Goal: Task Accomplishment & Management: Manage account settings

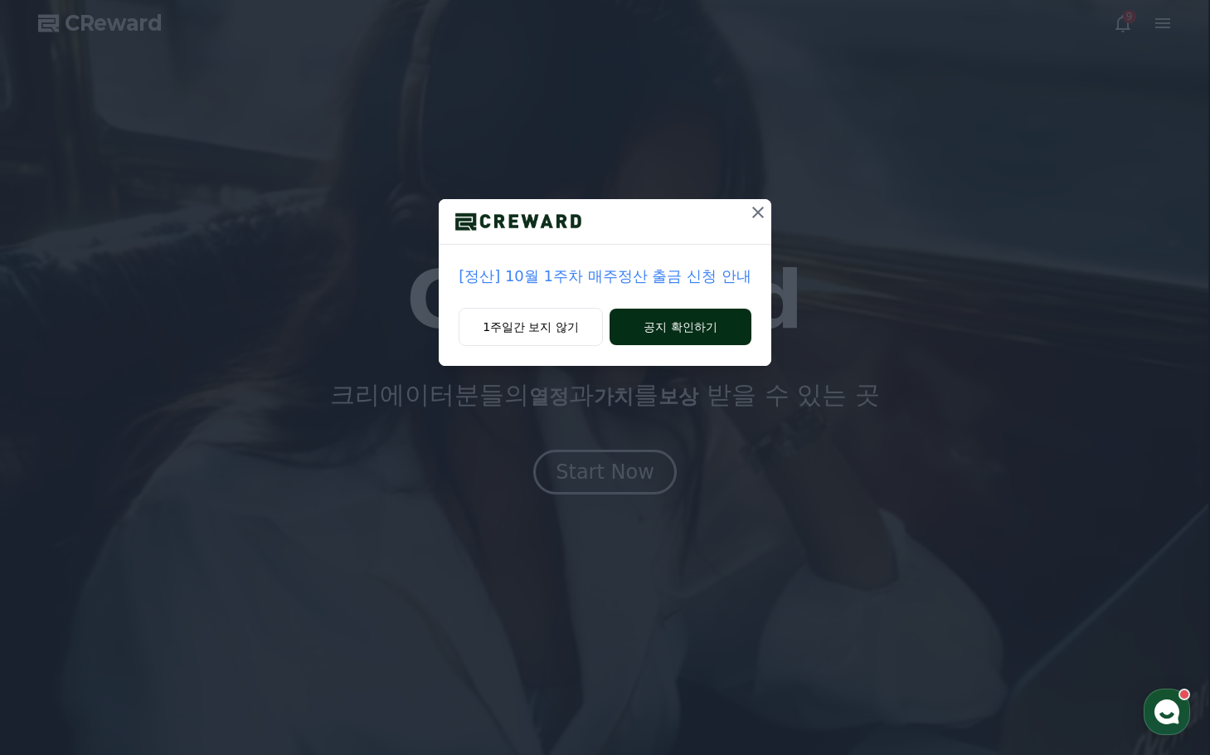
click at [692, 337] on button "공지 확인하기" at bounding box center [681, 327] width 142 height 36
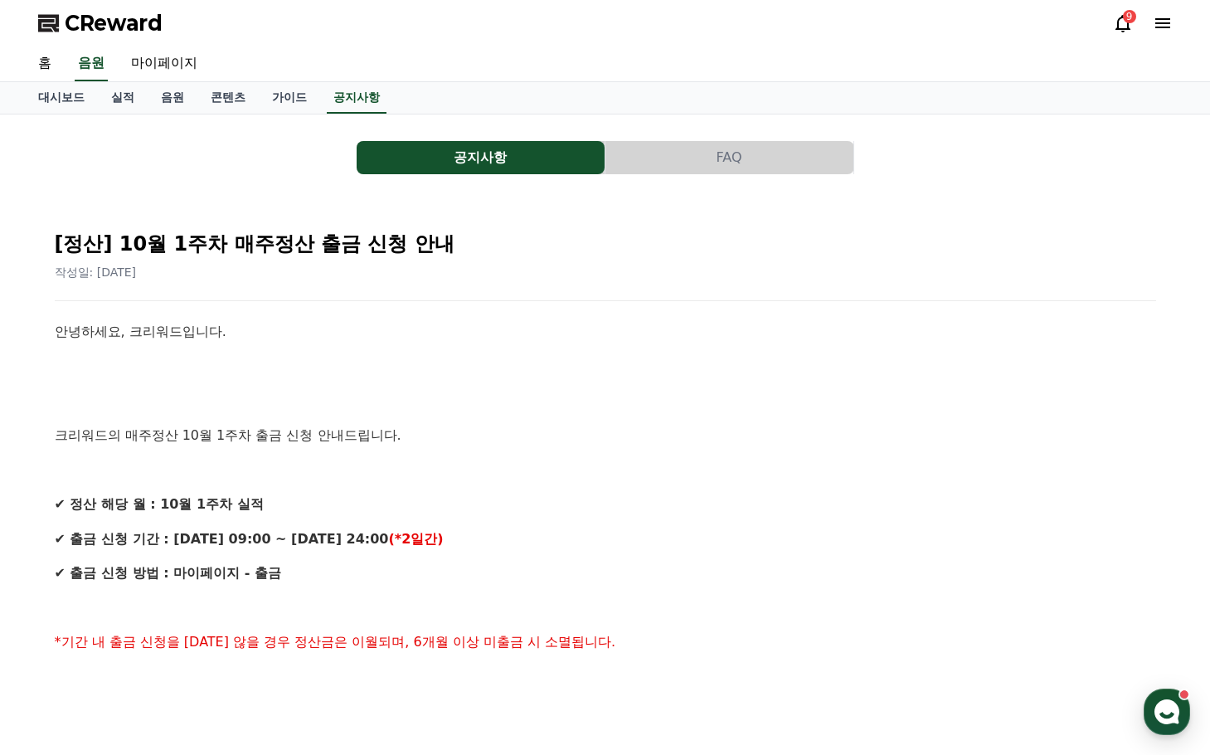
click at [680, 158] on button "FAQ" at bounding box center [729, 157] width 248 height 33
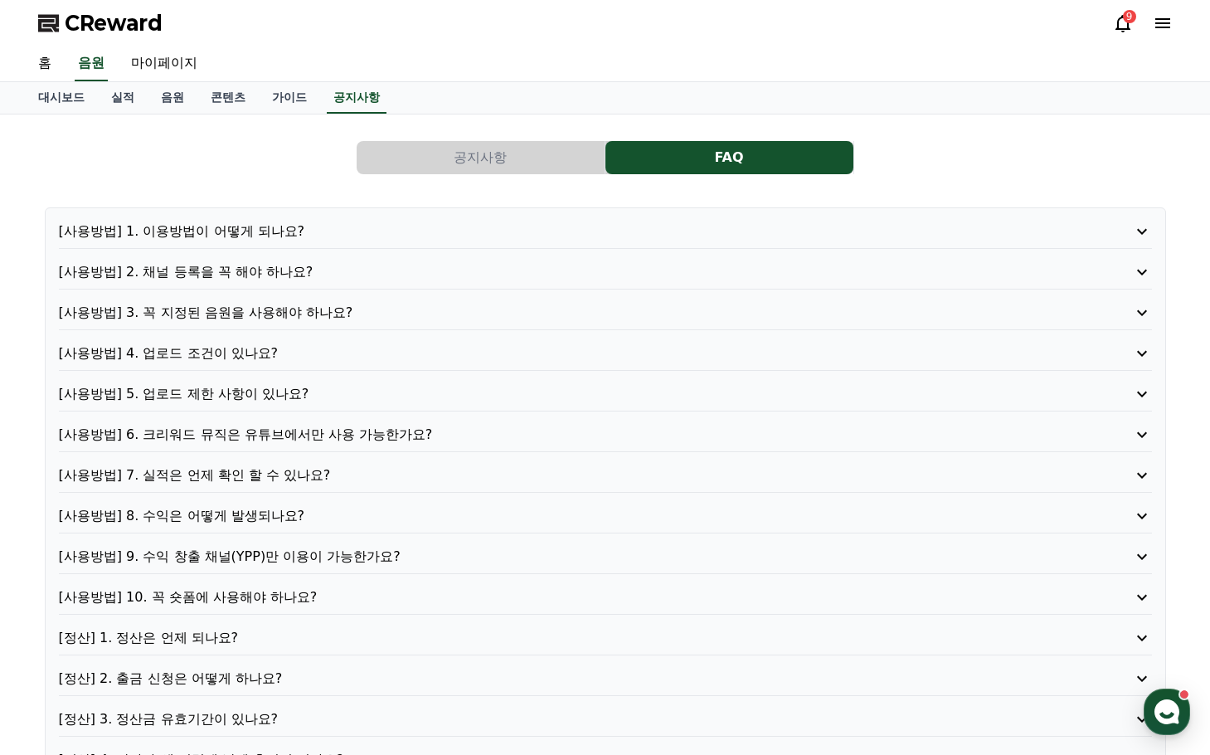
click at [289, 270] on p "[사용방법] 2. 채널 등록을 꼭 해야 하나요?" at bounding box center [562, 272] width 1006 height 20
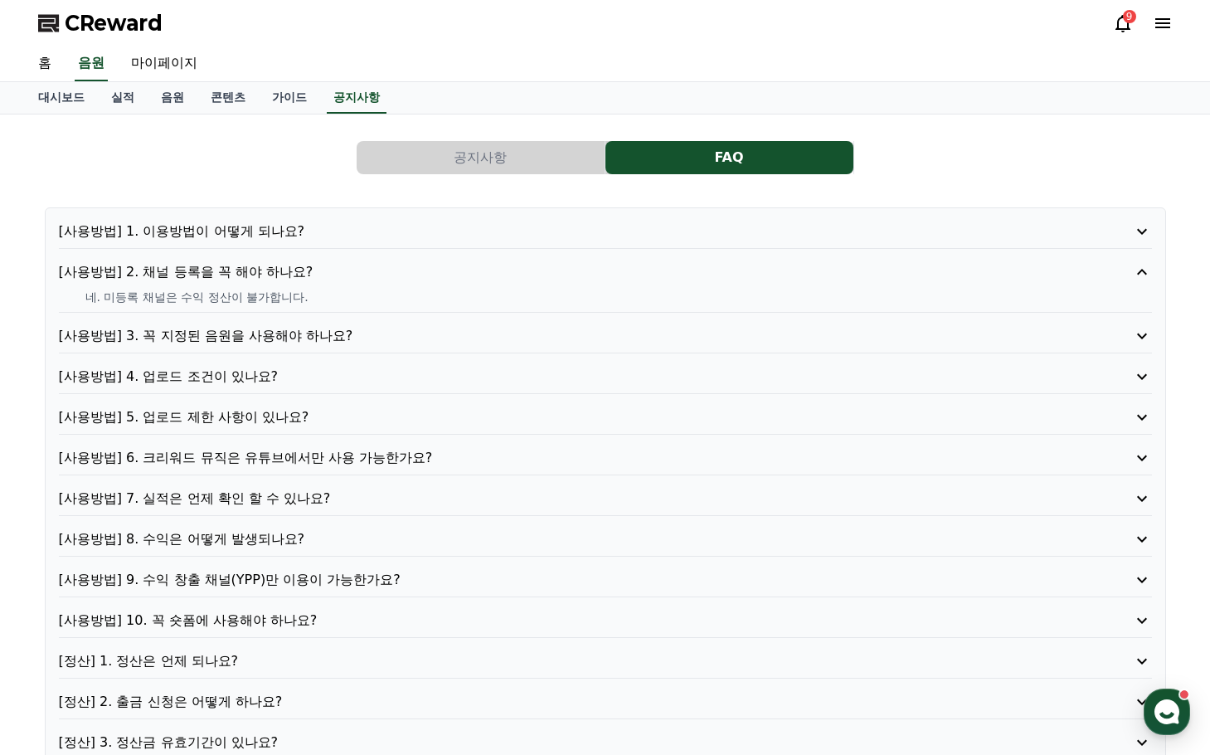
click at [289, 270] on p "[사용방법] 2. 채널 등록을 꼭 해야 하나요?" at bounding box center [562, 272] width 1006 height 20
click at [297, 231] on p "[사용방법] 1. 이용방법이 어떻게 되나요?" at bounding box center [562, 231] width 1006 height 20
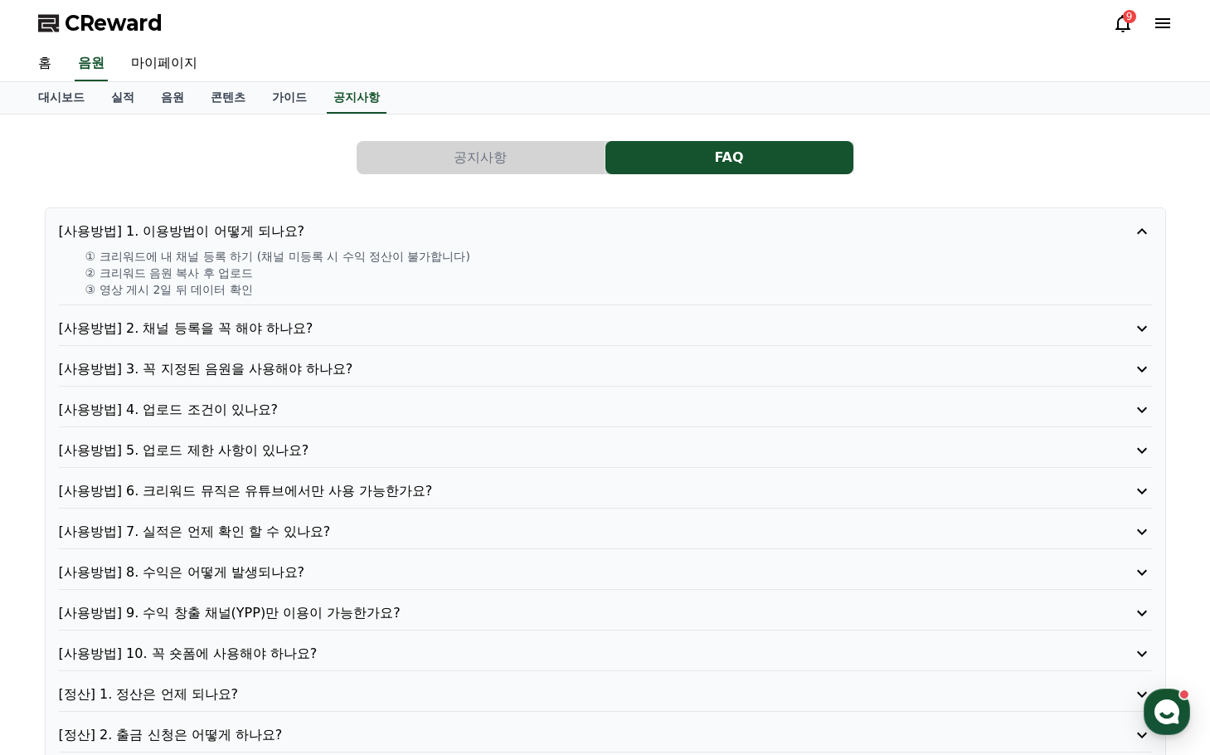
click at [284, 230] on p "[사용방법] 1. 이용방법이 어떻게 되나요?" at bounding box center [562, 231] width 1006 height 20
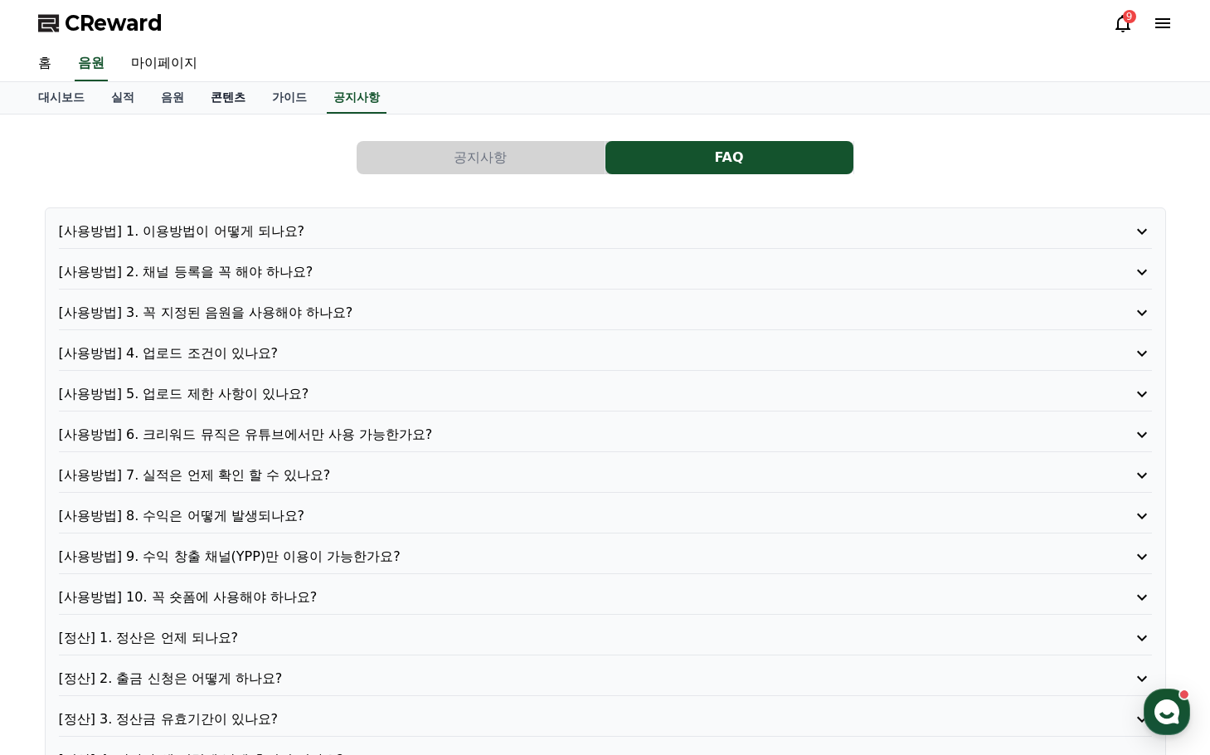
click at [244, 95] on link "콘텐츠" at bounding box center [227, 98] width 61 height 32
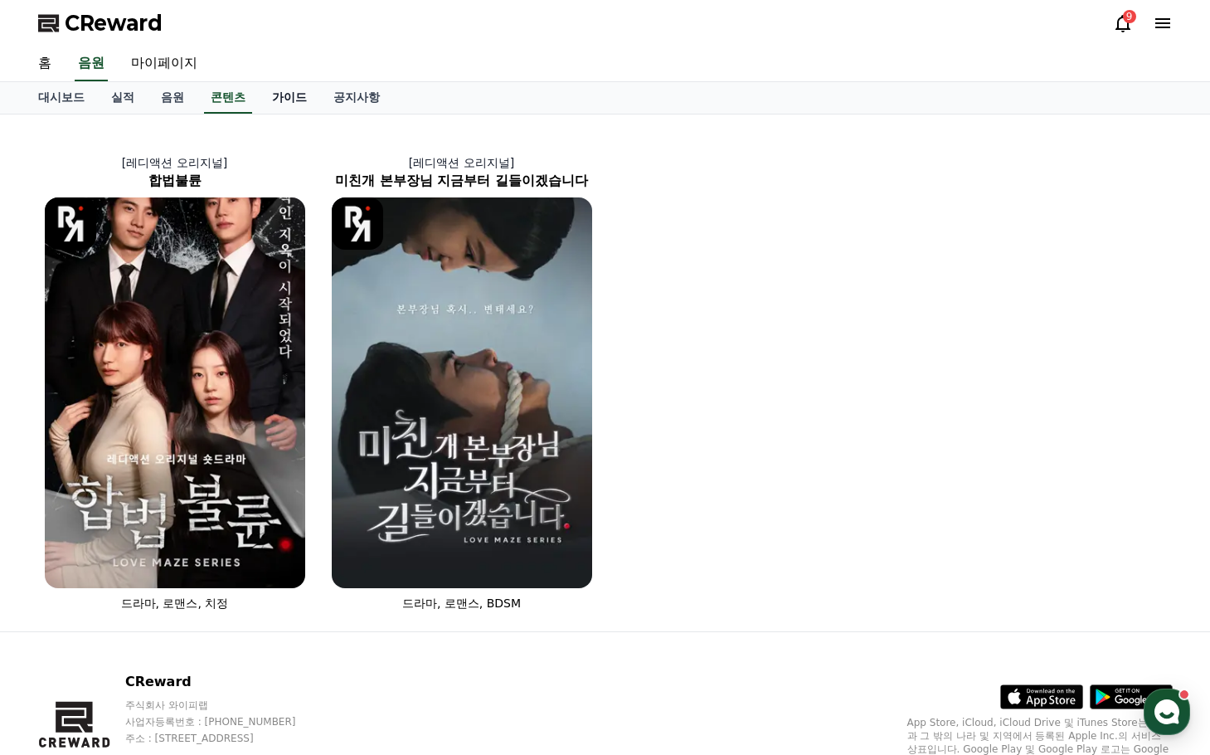
click at [289, 98] on link "가이드" at bounding box center [289, 98] width 61 height 32
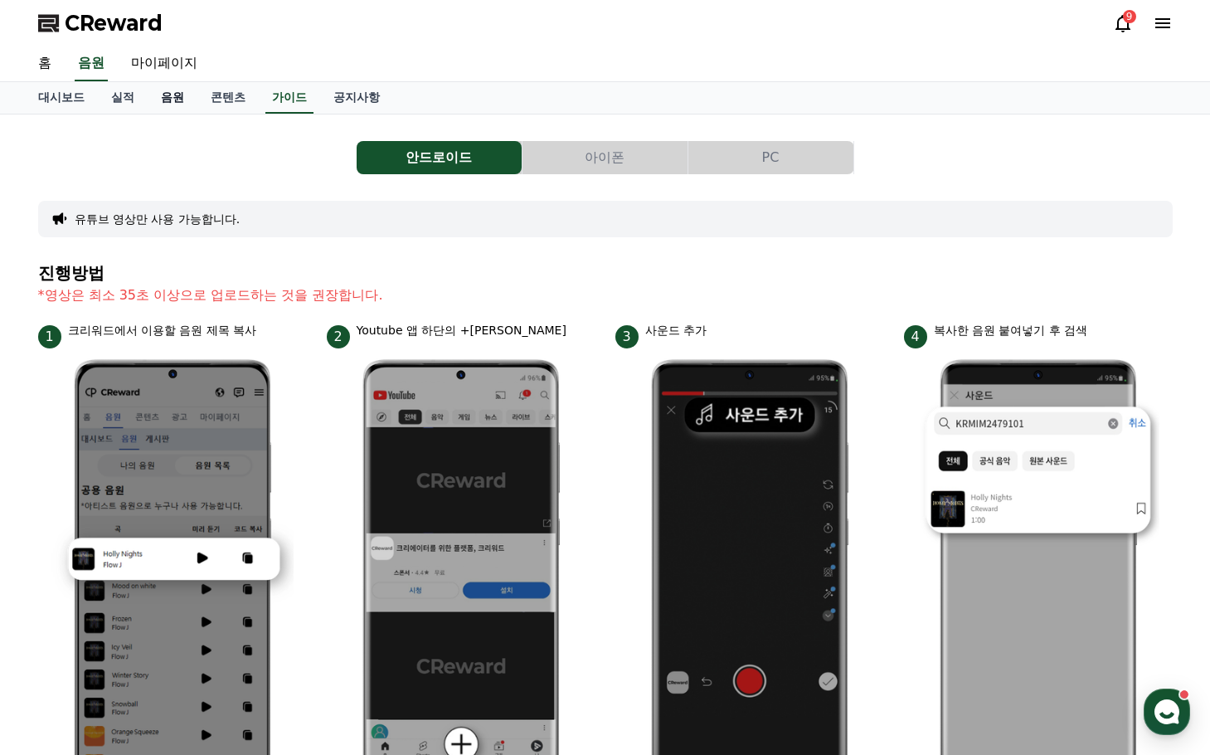
click at [176, 100] on link "음원" at bounding box center [173, 98] width 50 height 32
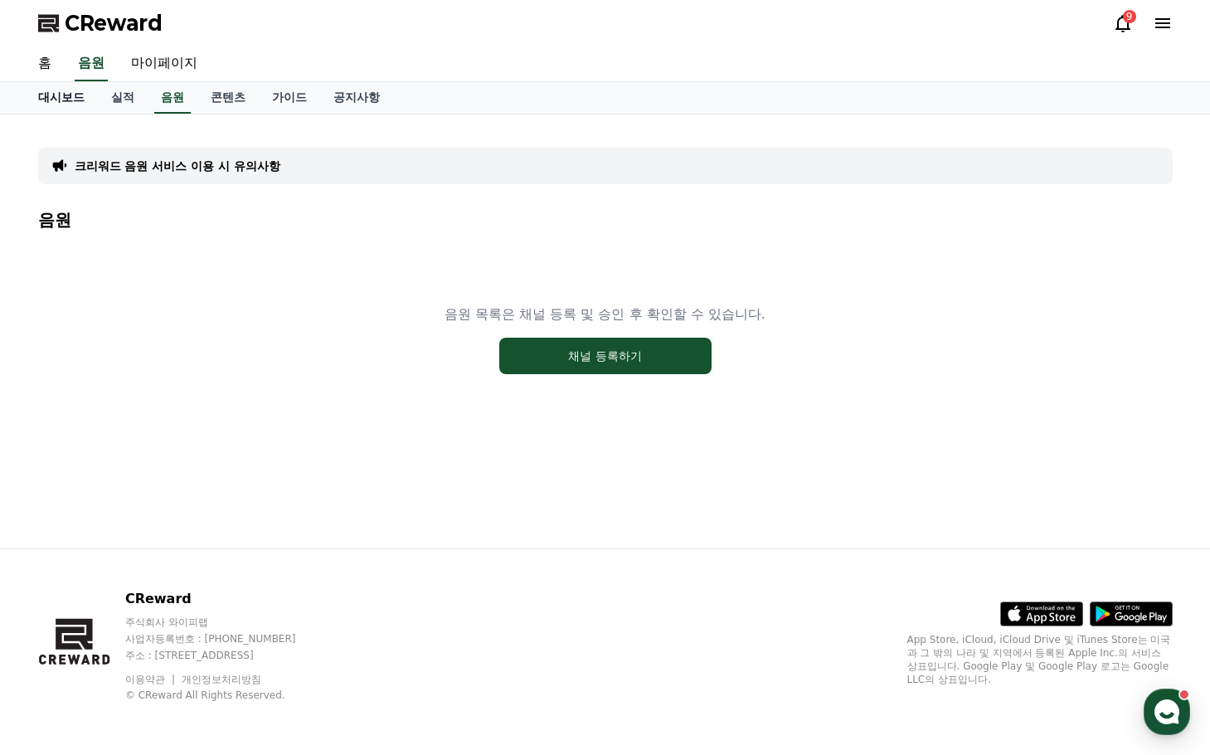
click at [58, 99] on link "대시보드" at bounding box center [61, 98] width 73 height 32
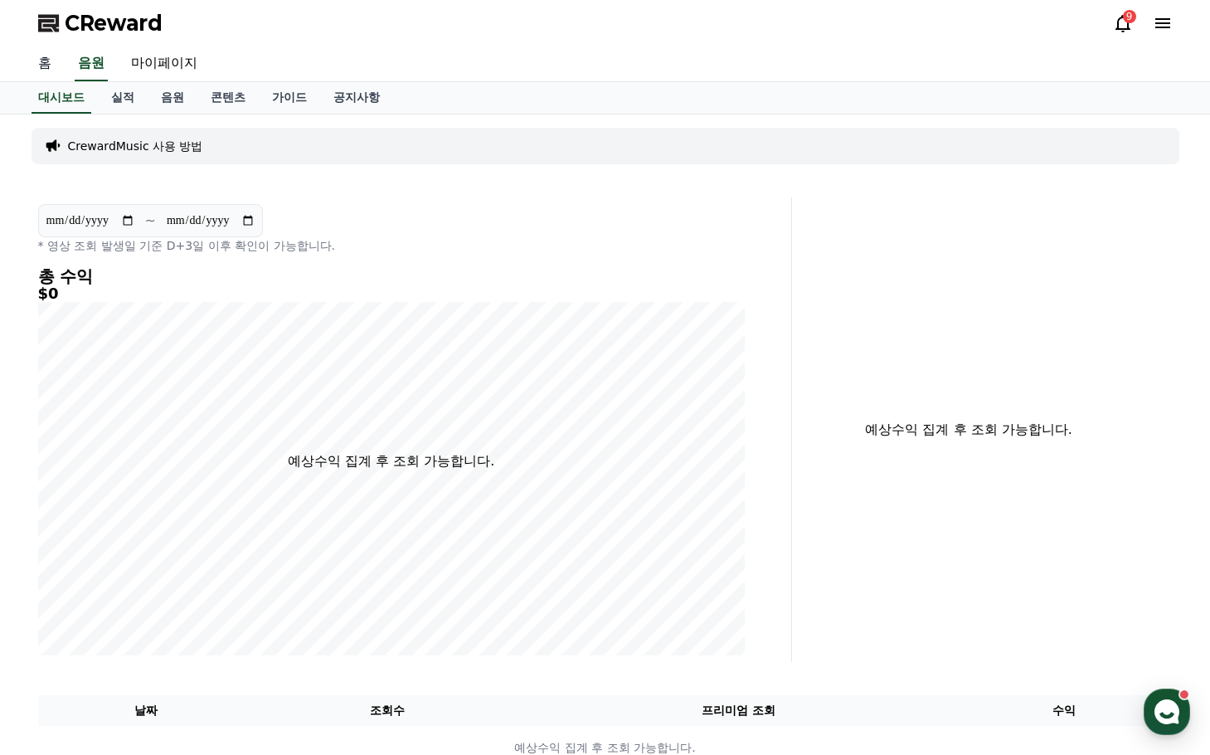
click at [45, 70] on link "홈" at bounding box center [45, 63] width 40 height 35
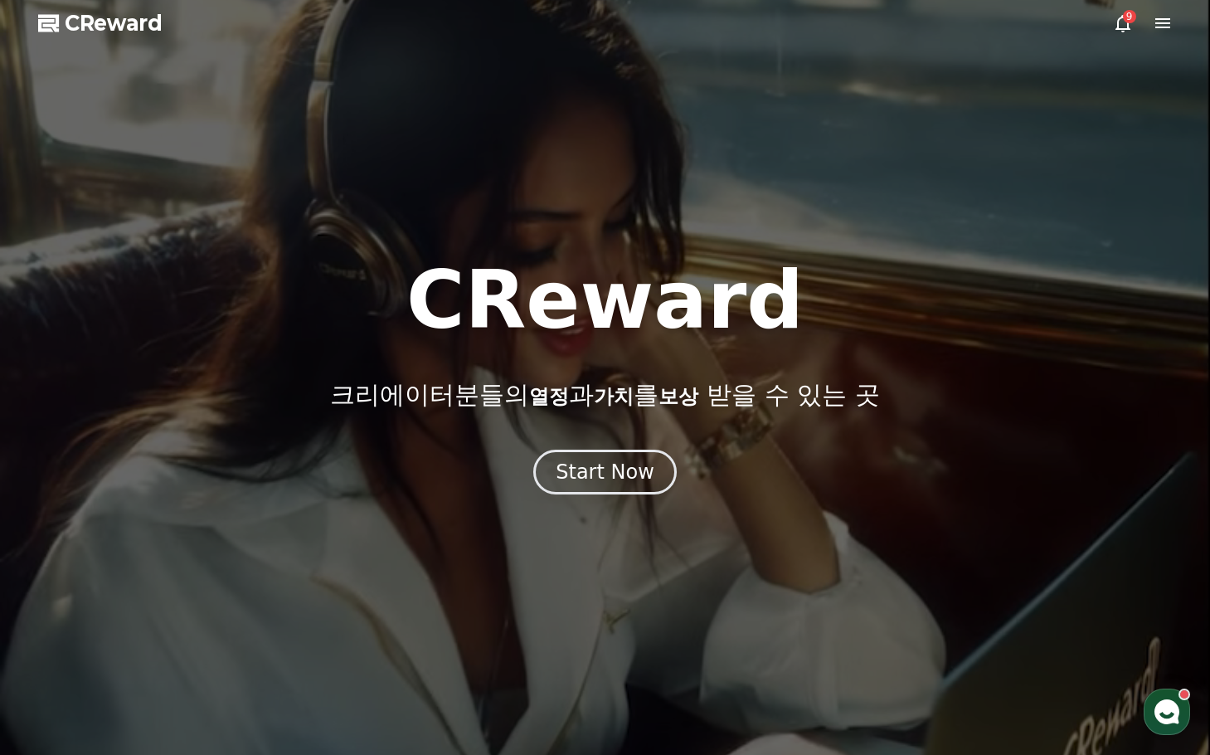
click at [1128, 16] on div "9" at bounding box center [1129, 16] width 13 height 13
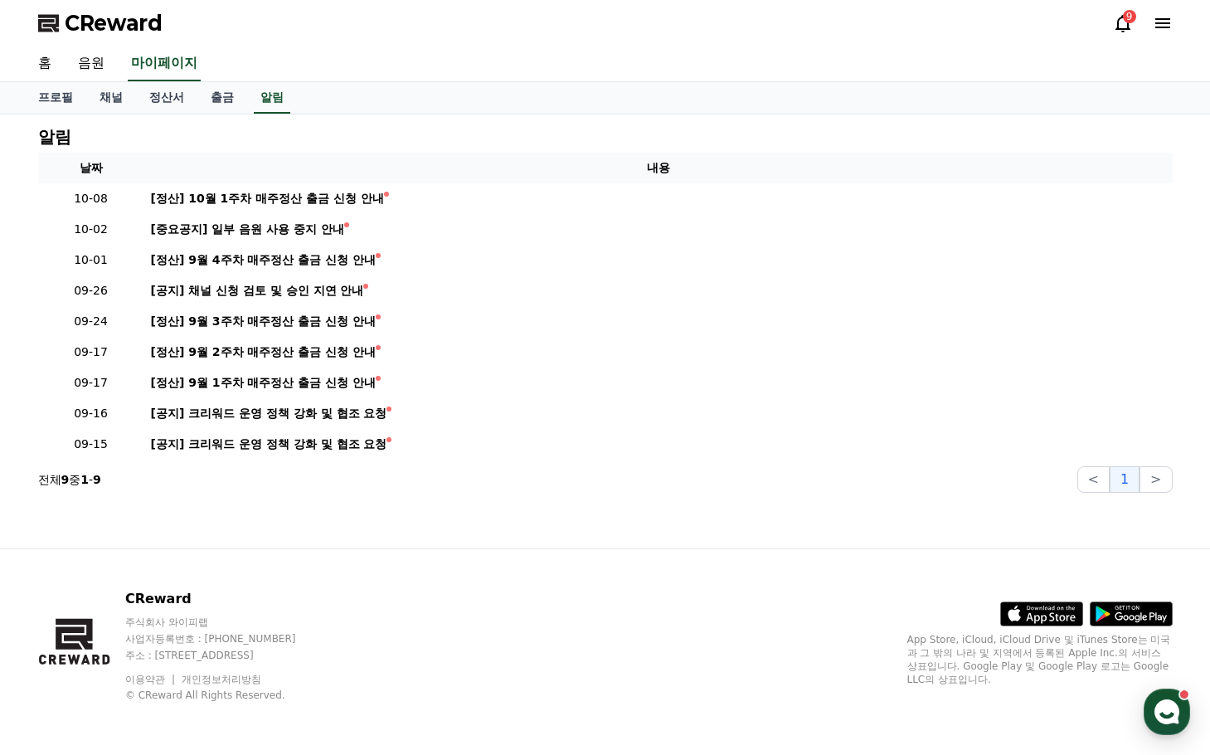
click at [1128, 25] on div "9" at bounding box center [1123, 23] width 20 height 20
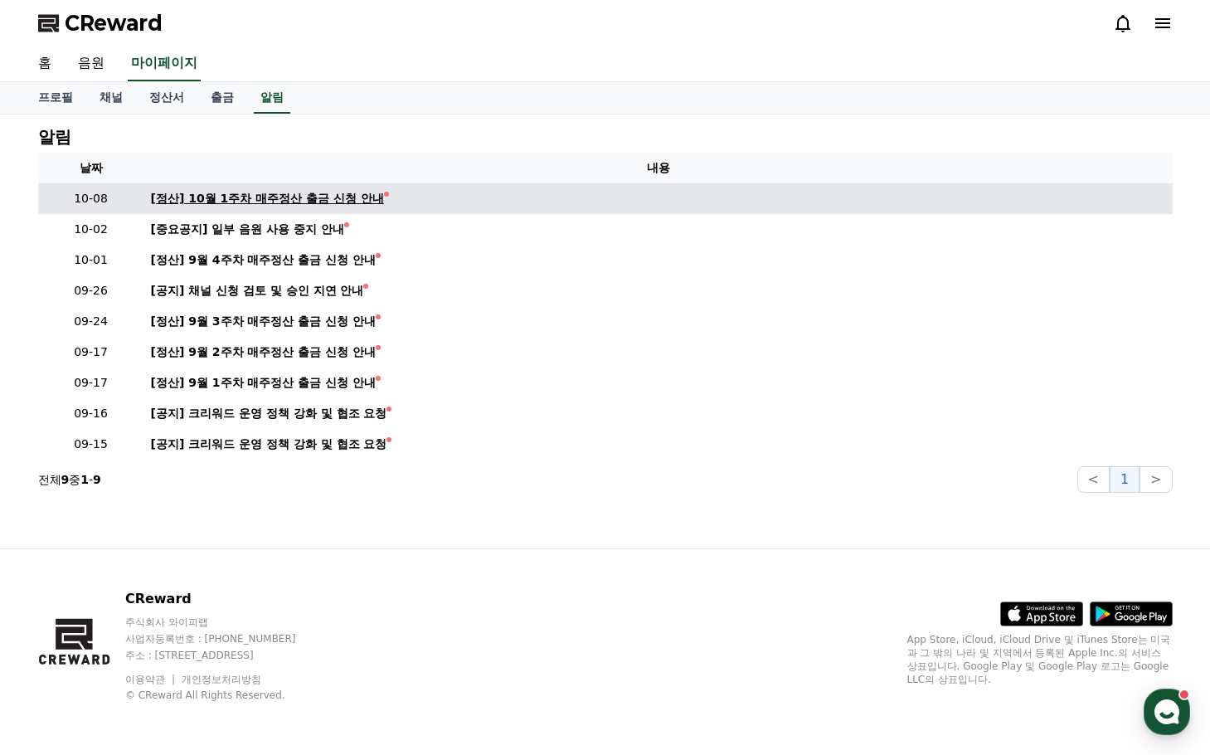
click at [318, 192] on div "[정산] 10월 1주차 매주정산 출금 신청 안내" at bounding box center [267, 198] width 233 height 17
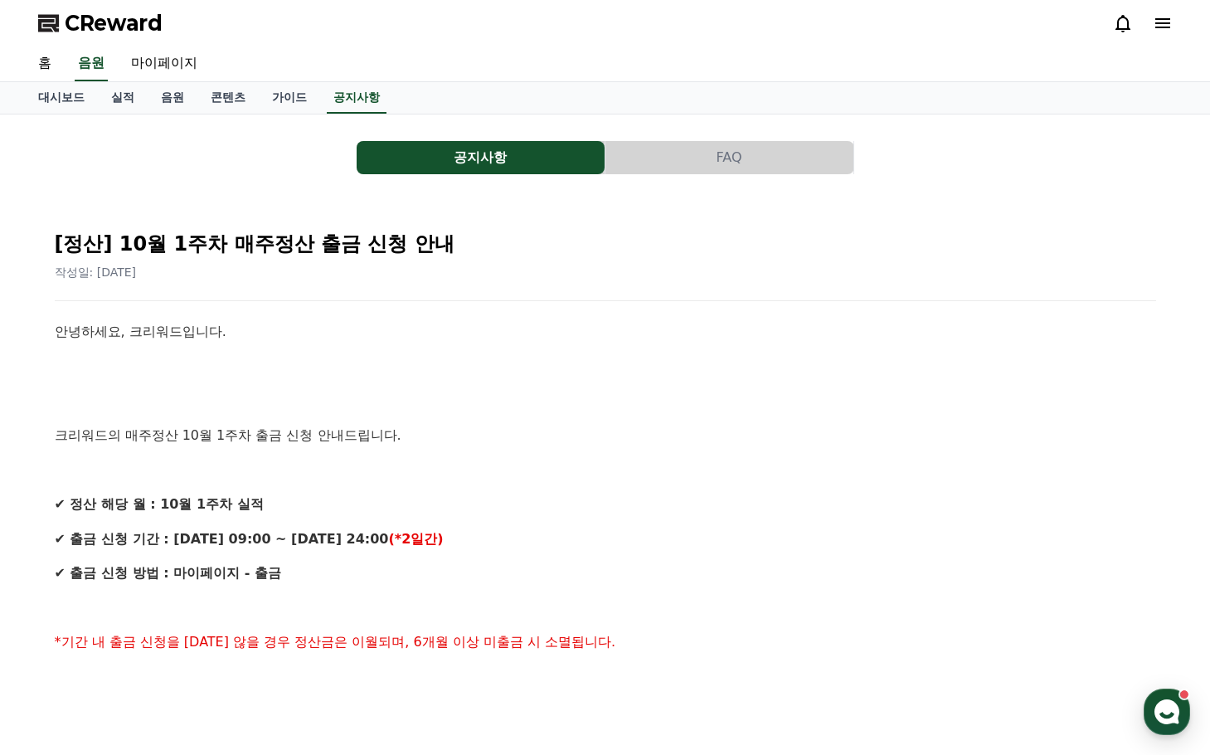
click at [1160, 19] on icon at bounding box center [1162, 23] width 15 height 10
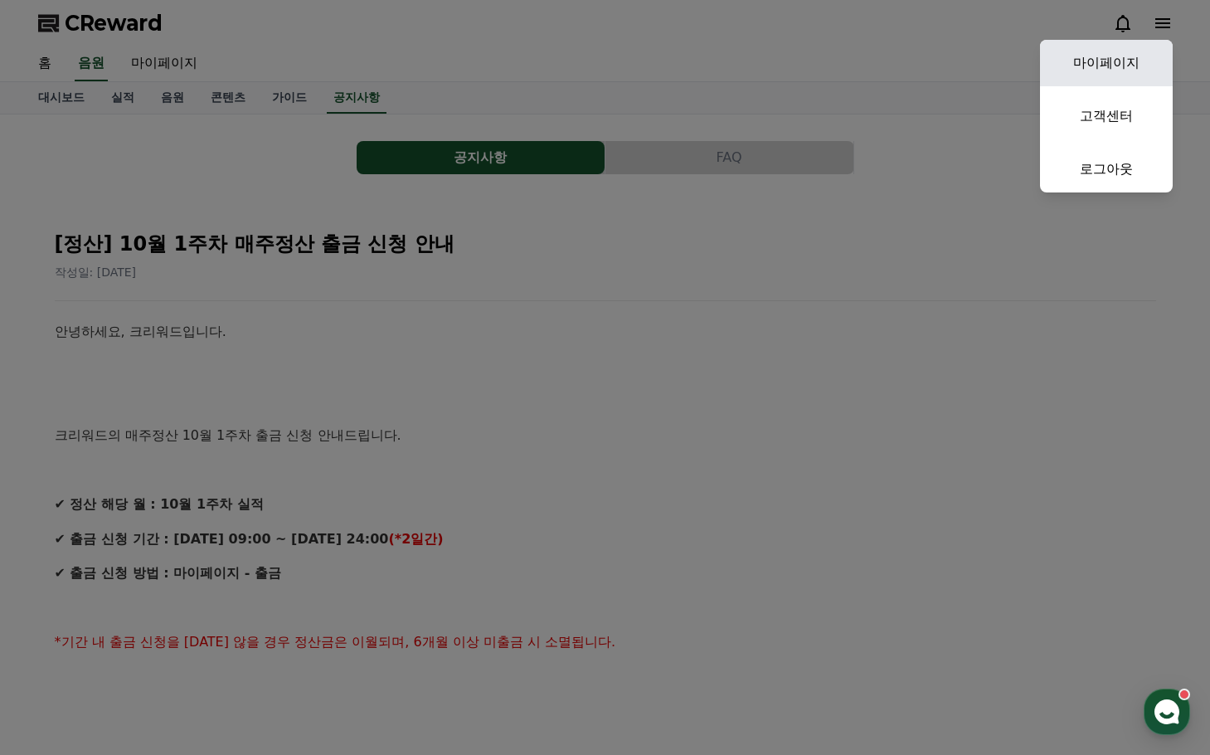
click at [1134, 60] on link "마이페이지" at bounding box center [1106, 63] width 133 height 46
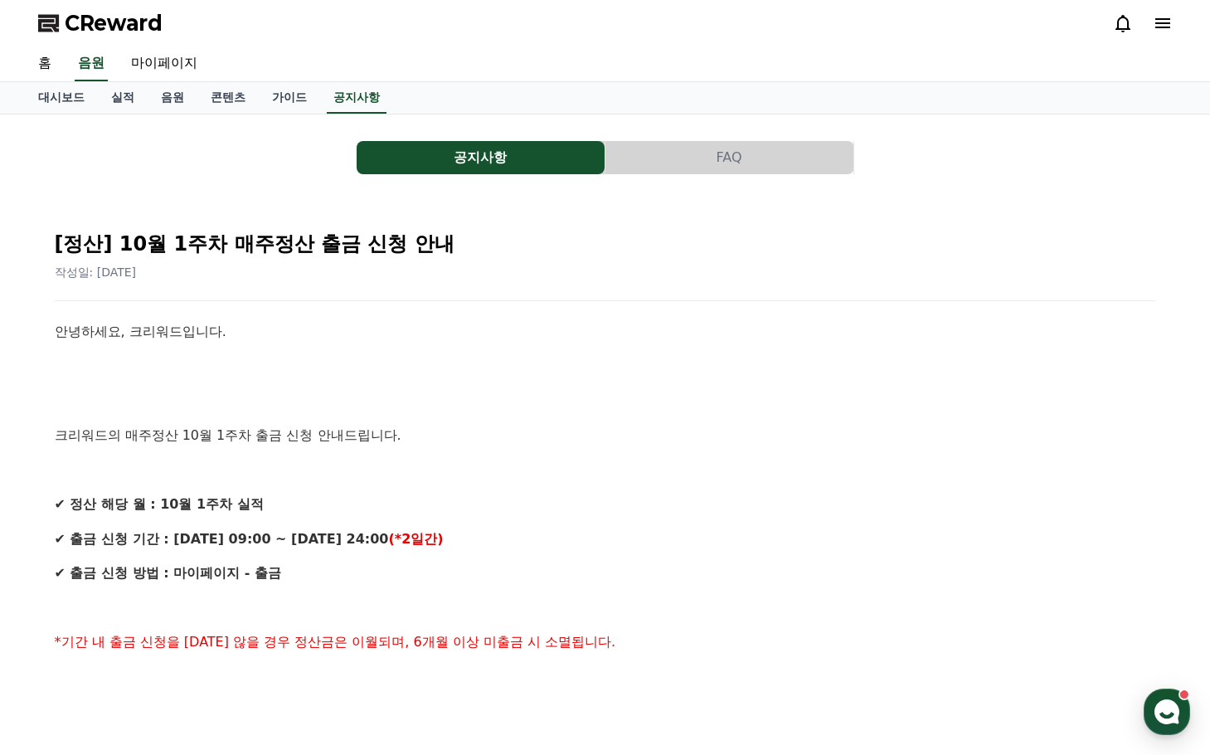
select select "**********"
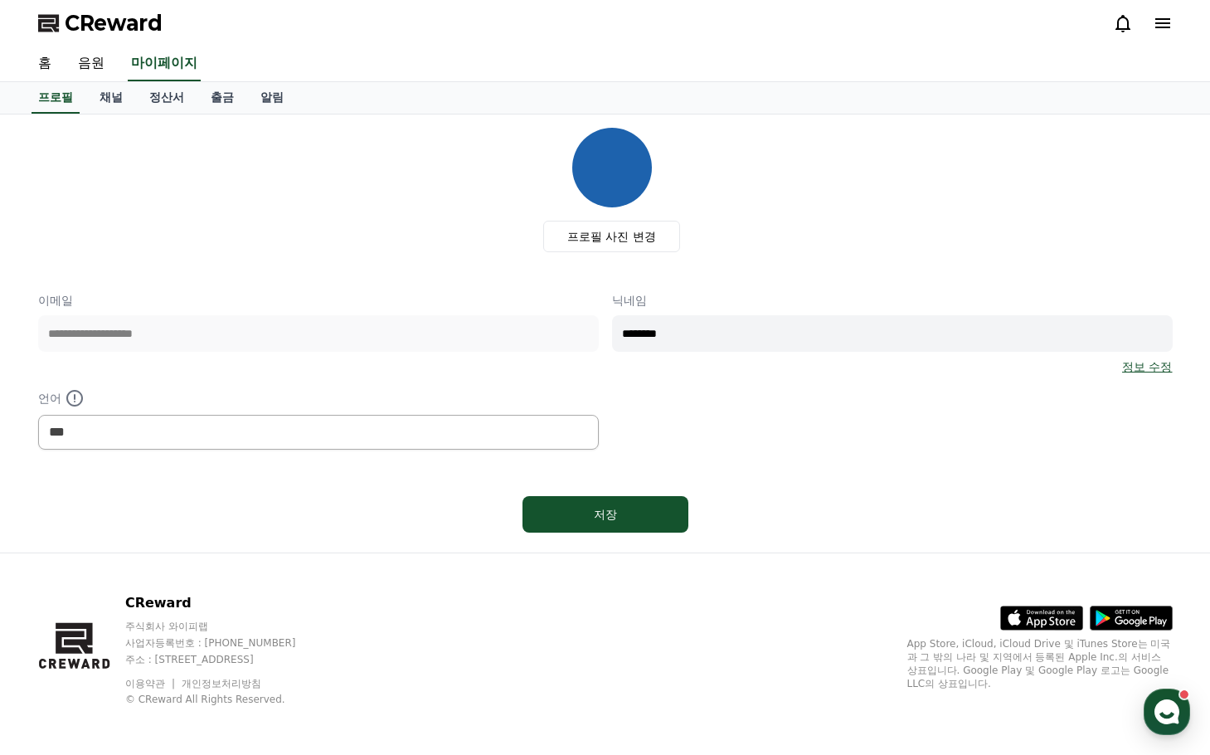
click at [1166, 22] on icon at bounding box center [1163, 23] width 20 height 20
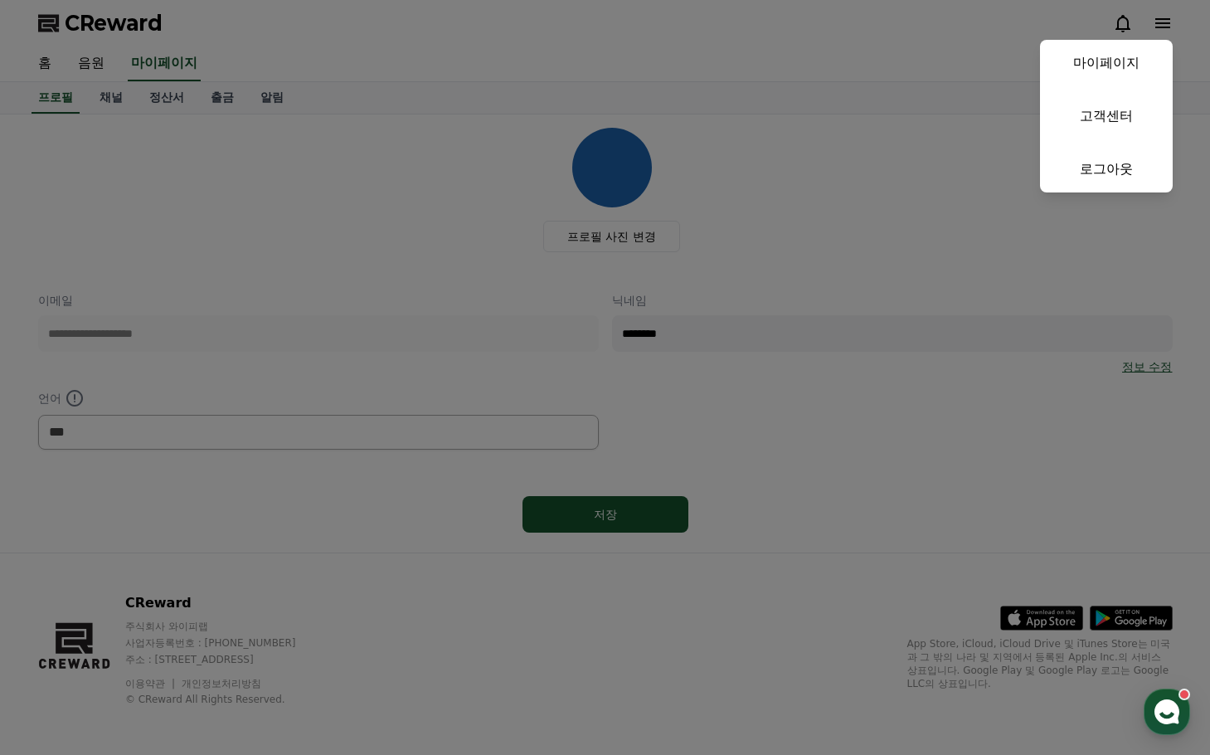
drag, startPoint x: 361, startPoint y: 64, endPoint x: 315, endPoint y: 71, distance: 46.1
click at [358, 64] on button "close" at bounding box center [605, 377] width 1210 height 755
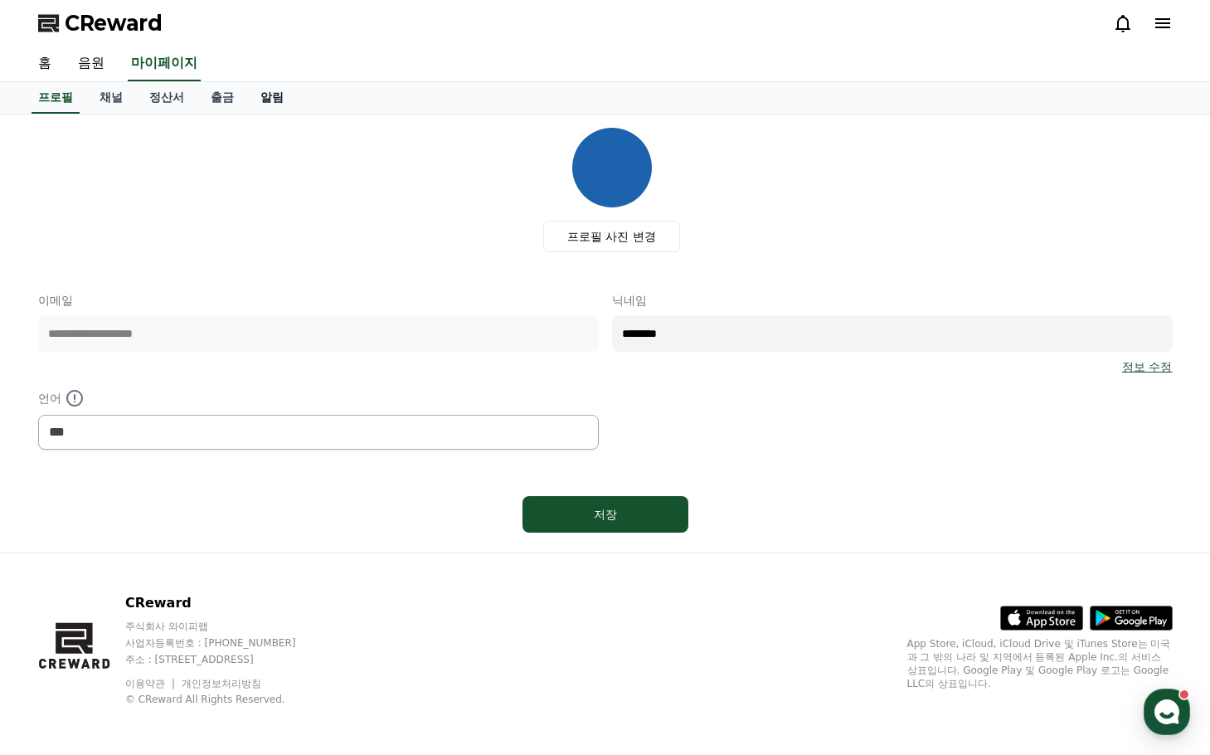
click at [281, 95] on link "알림" at bounding box center [272, 98] width 50 height 32
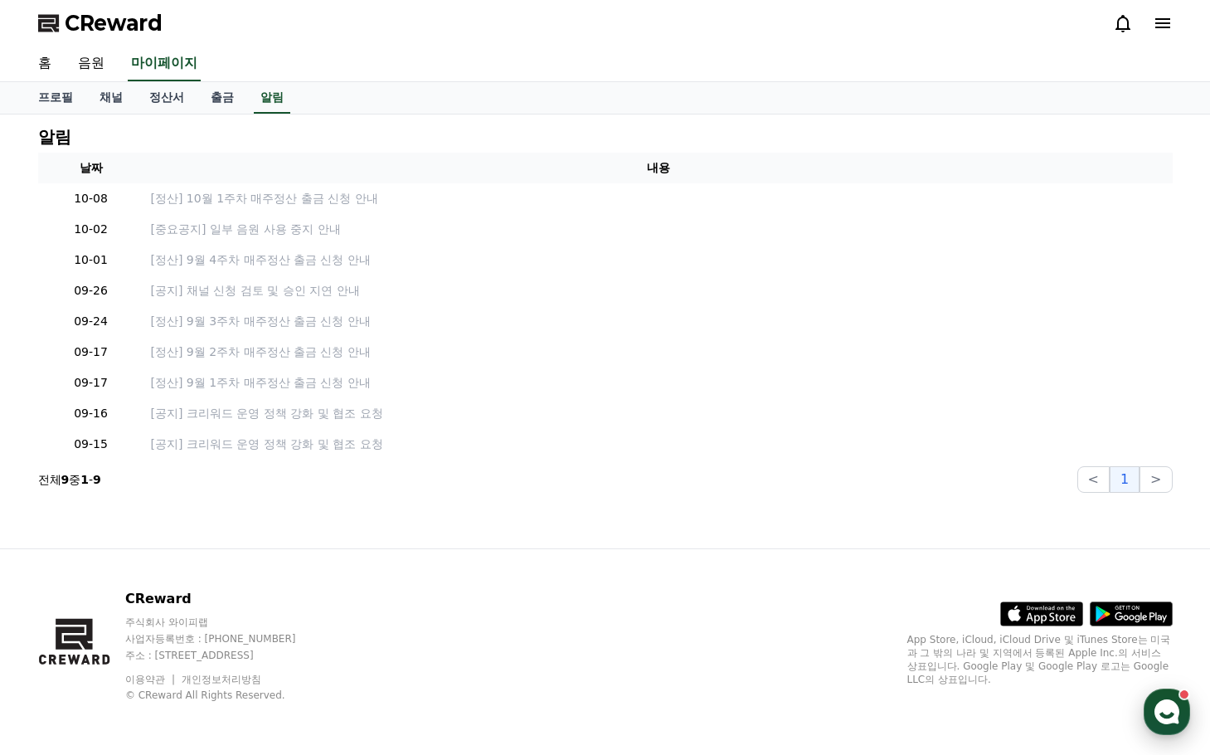
click at [1162, 708] on use "button" at bounding box center [1167, 711] width 25 height 25
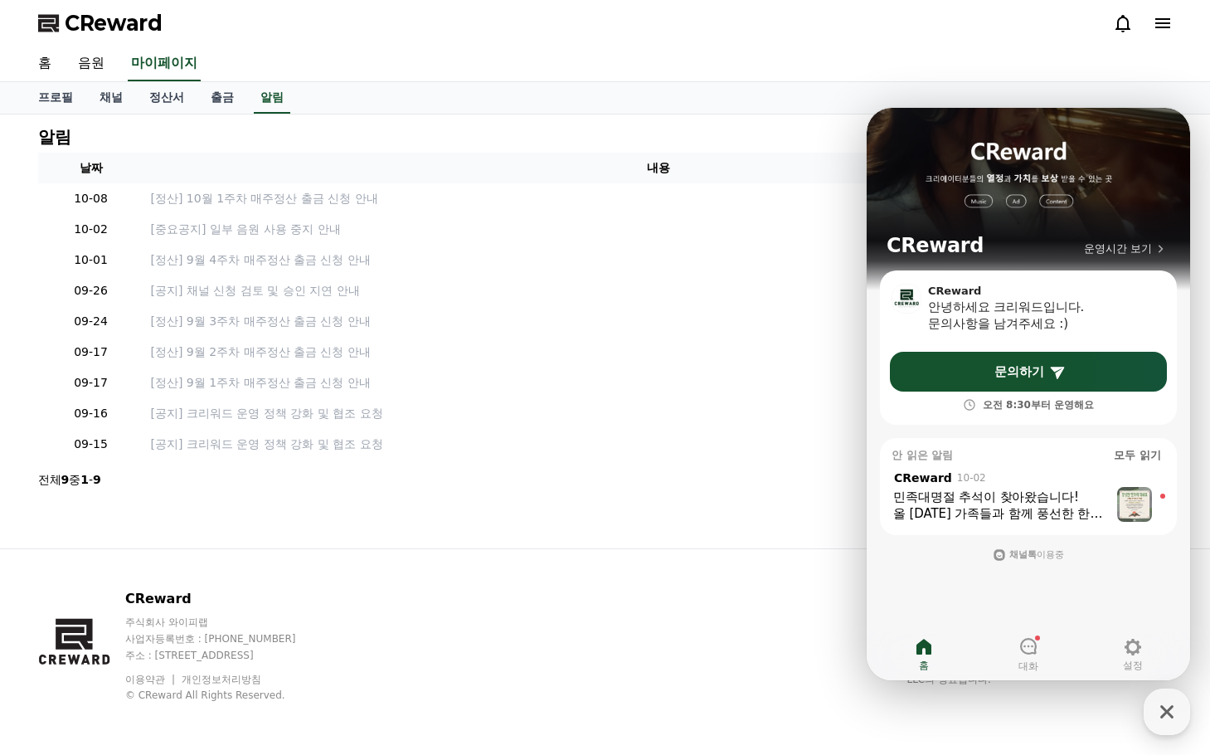
click at [1032, 512] on div "올 추석 가족들과 함께 풍선한 한가위 보내시길 바라며 늘 좋은 일들만 가득하시길 기원합니다!" at bounding box center [1001, 513] width 216 height 17
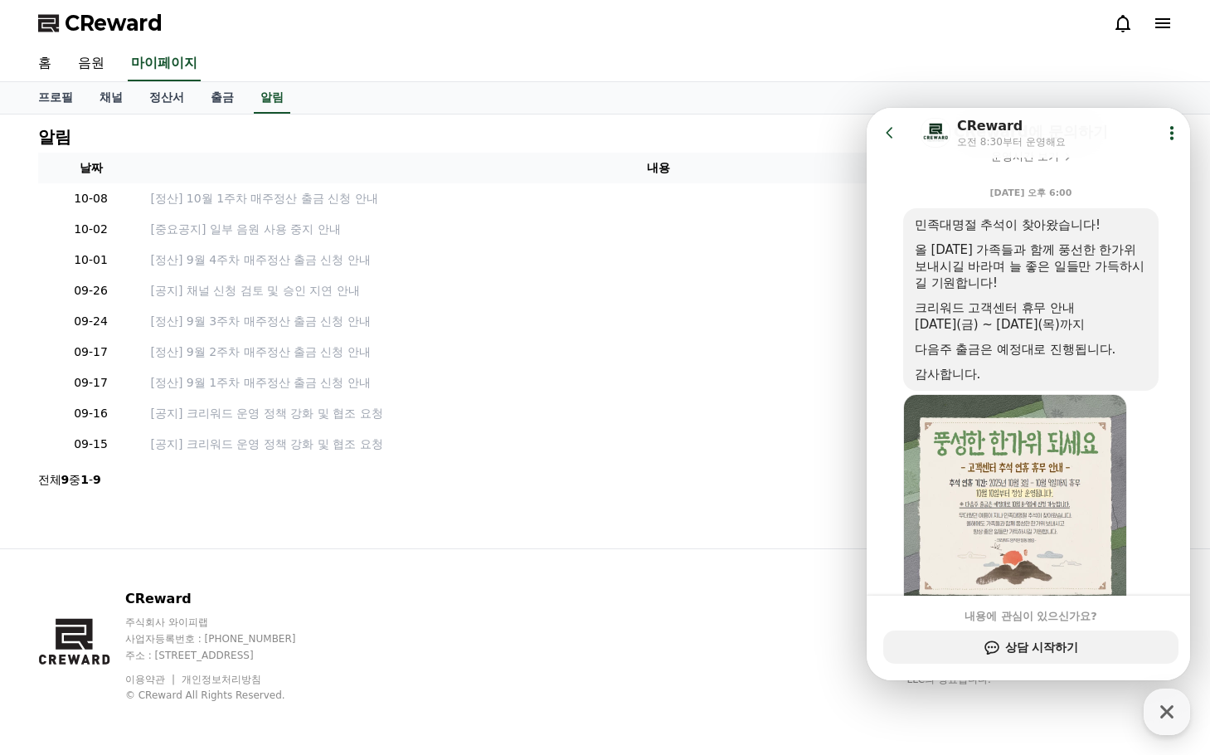
scroll to position [247, 0]
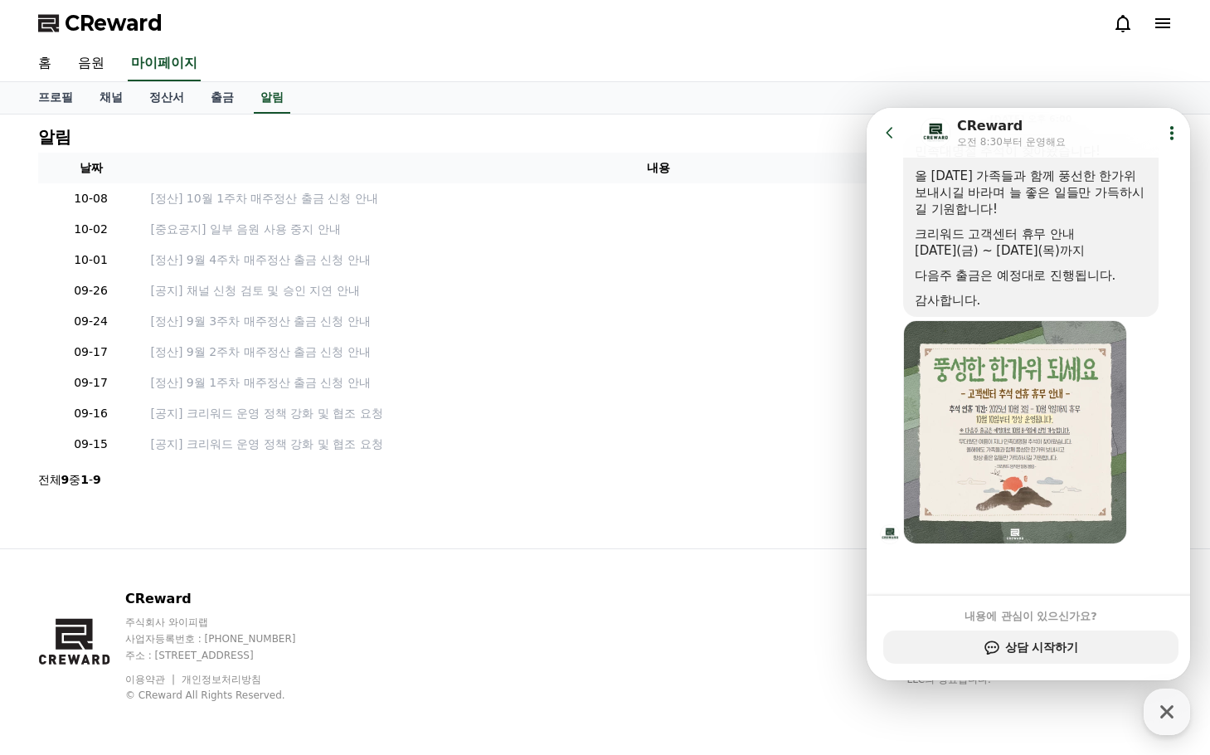
click at [887, 127] on icon at bounding box center [890, 132] width 17 height 17
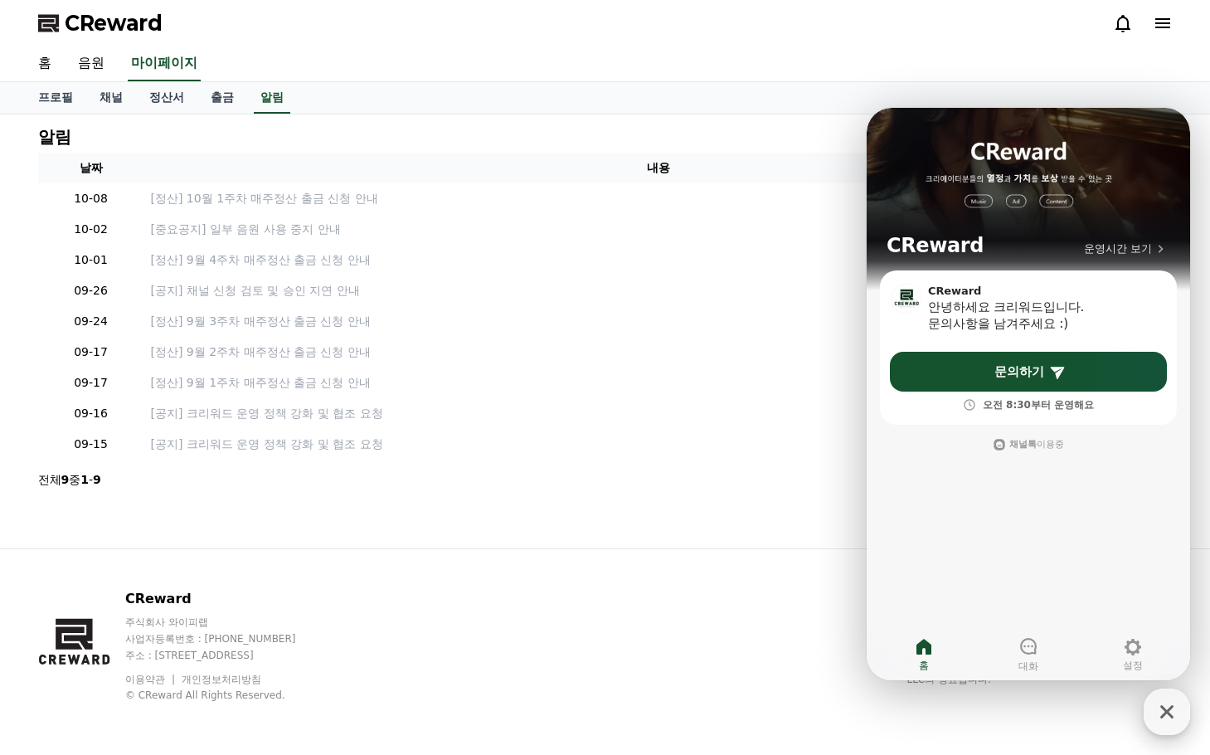
click at [1168, 725] on icon "button" at bounding box center [1167, 712] width 30 height 30
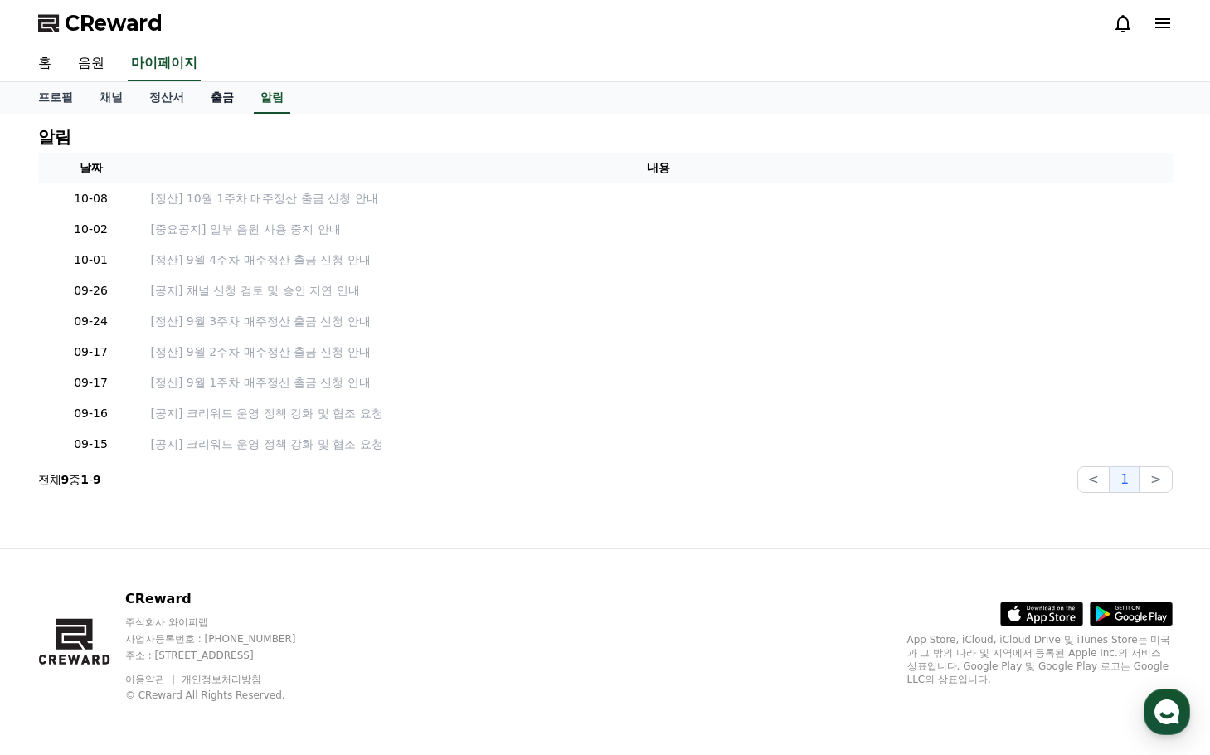
click at [220, 102] on link "출금" at bounding box center [222, 98] width 50 height 32
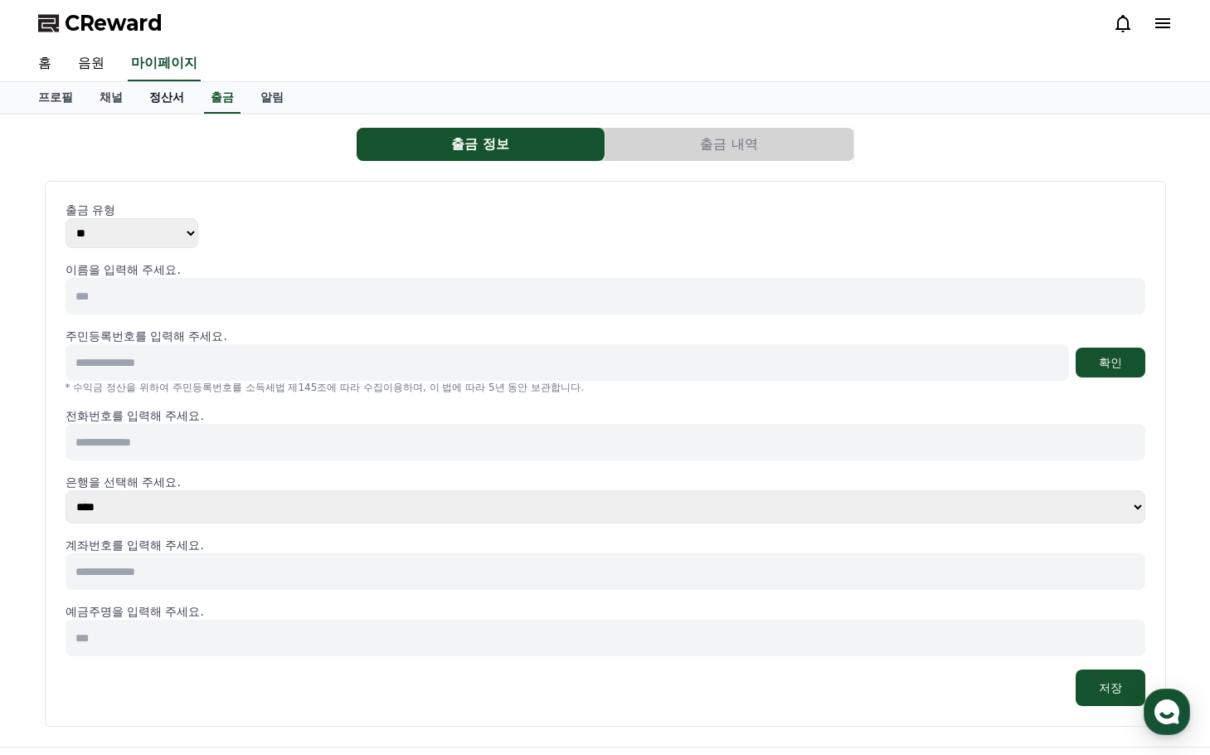
click at [170, 93] on link "정산서" at bounding box center [166, 98] width 61 height 32
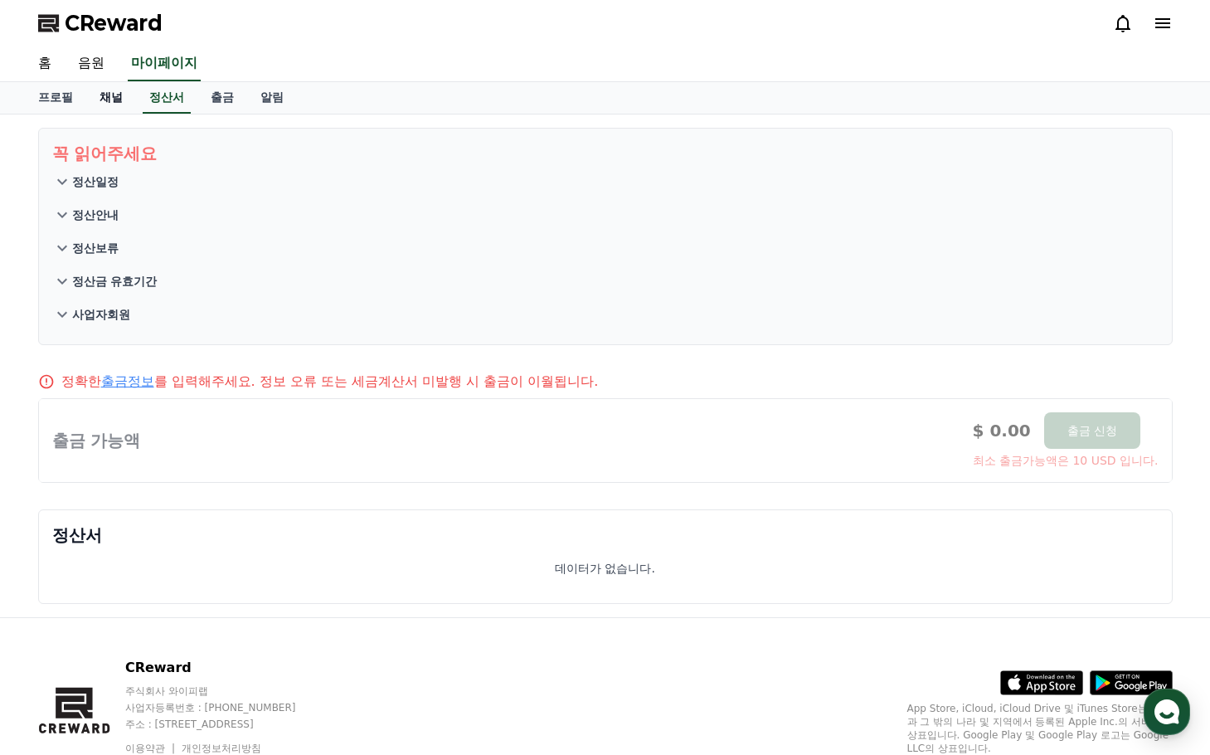
click at [113, 93] on link "채널" at bounding box center [111, 98] width 50 height 32
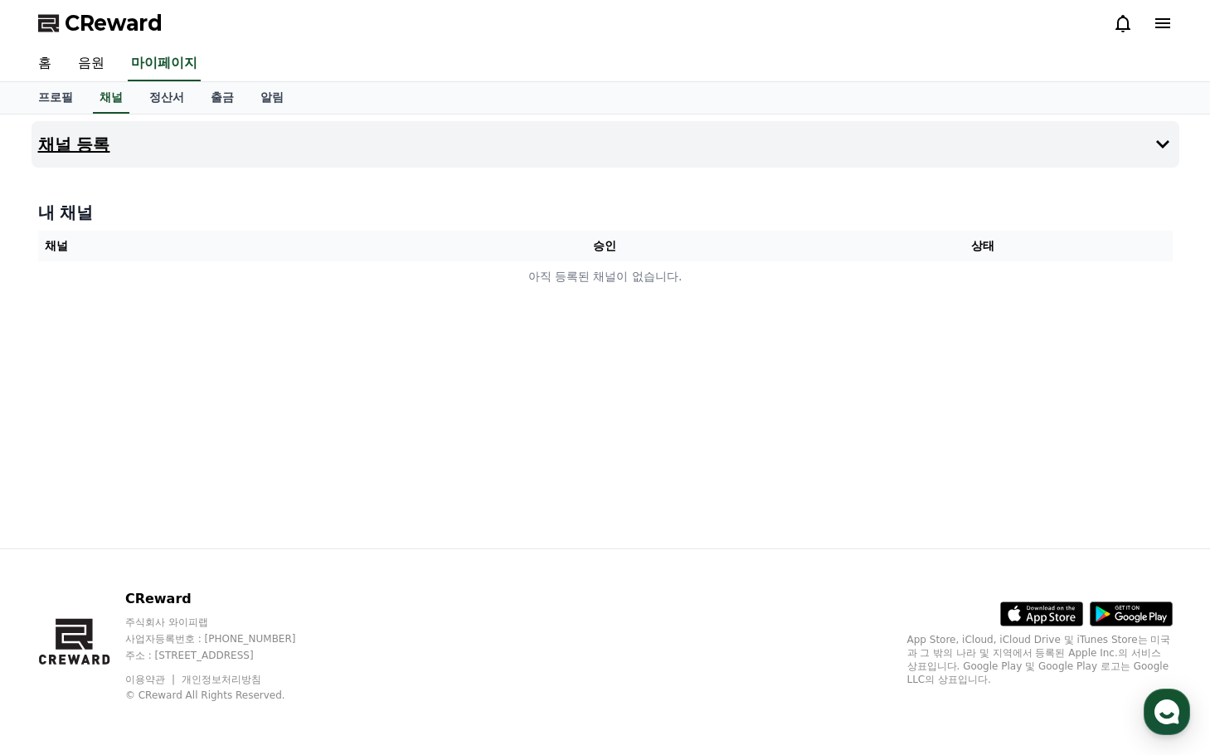
click at [235, 143] on button "채널 등록" at bounding box center [606, 144] width 1148 height 46
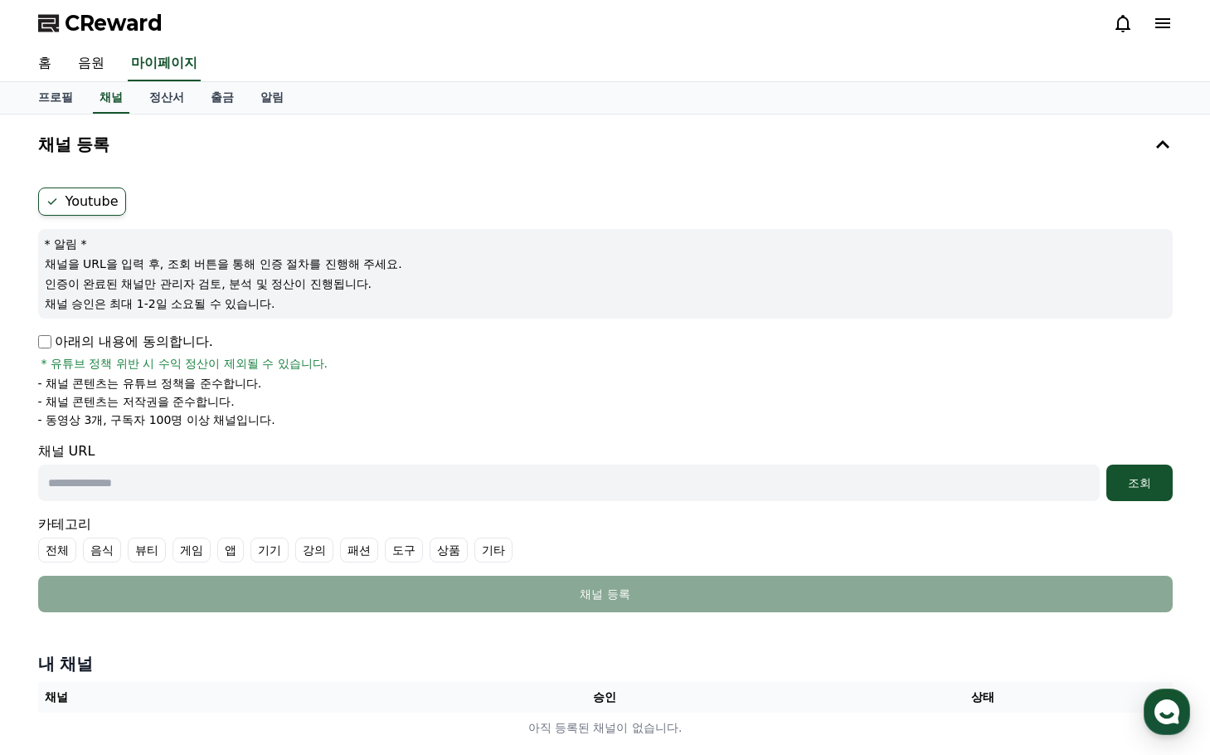
drag, startPoint x: 286, startPoint y: 416, endPoint x: 375, endPoint y: 445, distance: 93.4
click at [375, 445] on form "Youtube * 알림 * 채널을 URL을 입력 후, 조회 버튼을 통해 인증 절차를 진행해 주세요. 인증이 완료된 채널만 관리자 검토, 분석 …" at bounding box center [605, 399] width 1135 height 425
click at [368, 433] on form "Youtube * 알림 * 채널을 URL을 입력 후, 조회 버튼을 통해 인증 절차를 진행해 주세요. 인증이 완료된 채널만 관리자 검토, 분석 …" at bounding box center [605, 399] width 1135 height 425
click at [354, 396] on li "- 채널 콘텐츠는 저작권을 준수합니다." at bounding box center [605, 401] width 1135 height 17
click at [96, 65] on link "음원" at bounding box center [91, 63] width 53 height 35
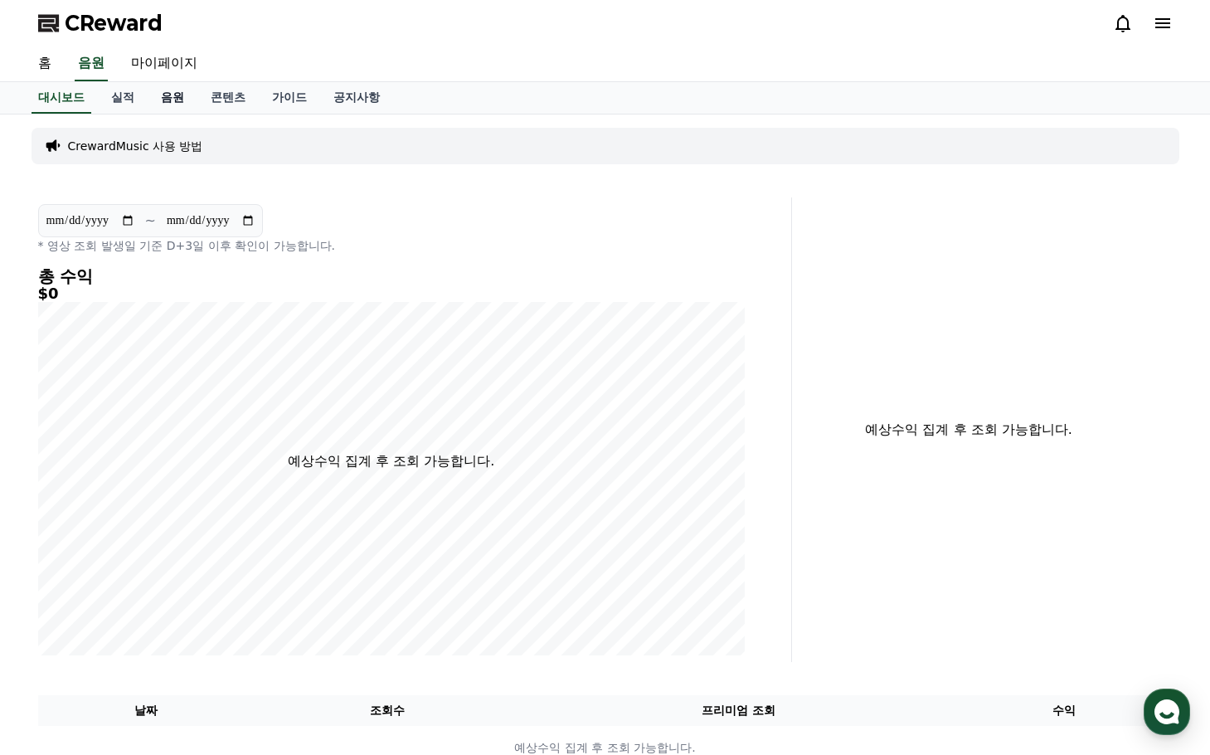
click at [169, 105] on link "음원" at bounding box center [173, 98] width 50 height 32
